Goal: Find specific page/section: Find specific page/section

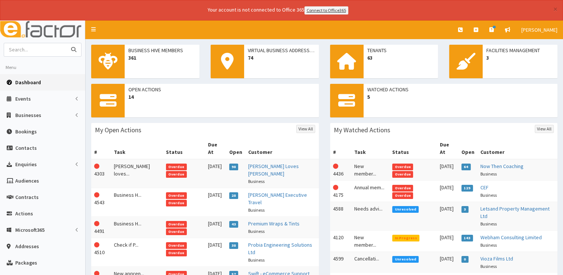
drag, startPoint x: 0, startPoint y: 0, endPoint x: 38, endPoint y: 52, distance: 64.0
click at [38, 52] on input "text" at bounding box center [35, 49] width 63 height 13
type input "ollie brown"
click at [66, 43] on button "submit" at bounding box center [73, 49] width 15 height 13
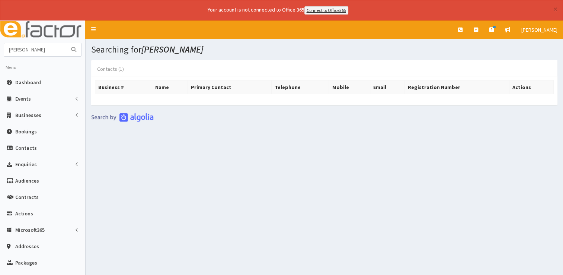
click at [107, 71] on link "Contacts (1)" at bounding box center [110, 69] width 39 height 16
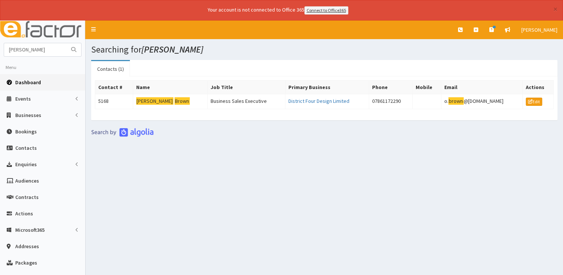
click at [34, 79] on span "Dashboard" at bounding box center [28, 82] width 26 height 7
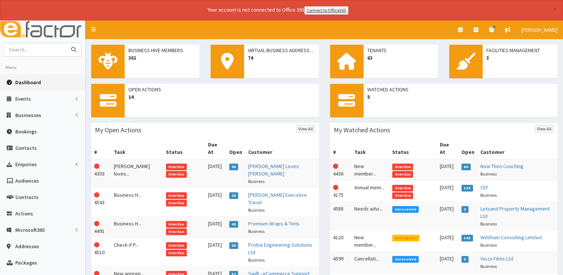
click at [28, 52] on input "text" at bounding box center [35, 49] width 63 height 13
type input "aggie"
click at [66, 43] on button "submit" at bounding box center [73, 49] width 15 height 13
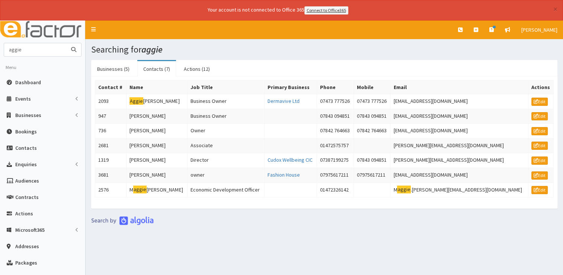
drag, startPoint x: 46, startPoint y: 53, endPoint x: 18, endPoint y: 53, distance: 28.3
click at [18, 53] on input "aggie" at bounding box center [35, 49] width 63 height 13
type input "a"
type input "greater"
click at [66, 43] on button "submit" at bounding box center [73, 49] width 15 height 13
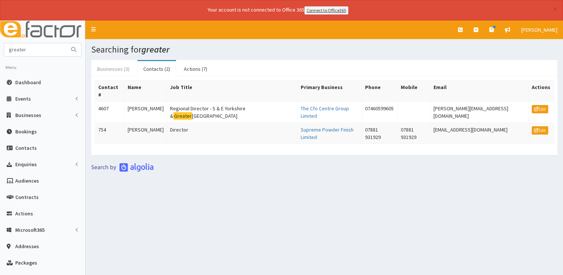
click at [118, 67] on link "Businesses (3)" at bounding box center [113, 69] width 44 height 16
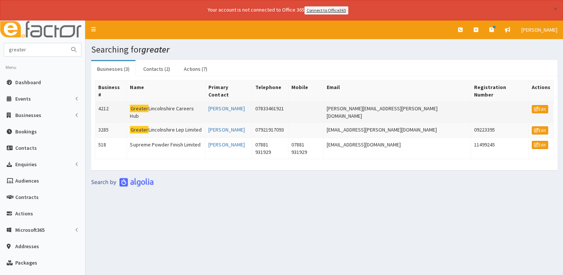
click at [173, 101] on td "Greater Lincolnshire Careers Hub" at bounding box center [166, 111] width 79 height 21
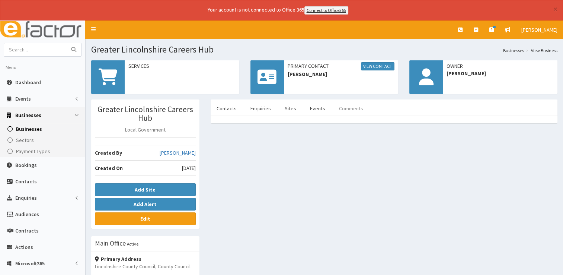
click at [354, 111] on link "Comments" at bounding box center [351, 109] width 36 height 16
